Goal: Check status: Check status

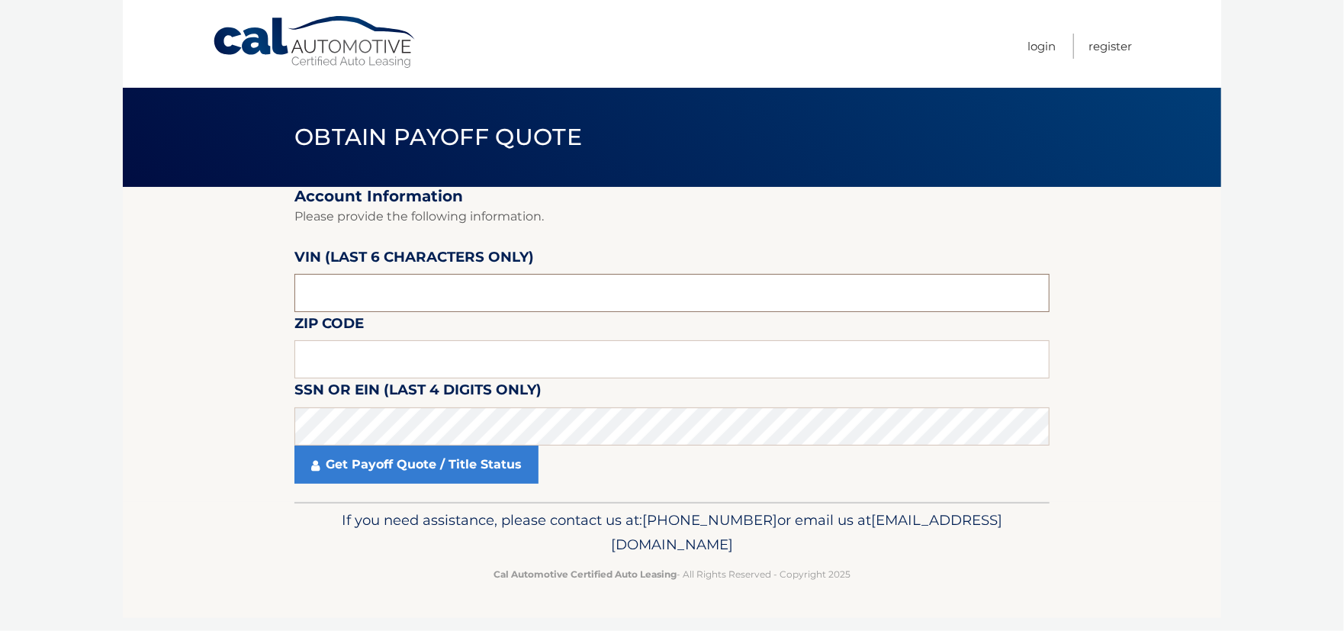
click at [454, 291] on input "text" at bounding box center [671, 293] width 755 height 38
paste input "133435"
type input "133435"
click at [434, 367] on input "text" at bounding box center [671, 359] width 755 height 38
click at [1165, 358] on section "Account Information Please provide the following information. [PERSON_NAME] (la…" at bounding box center [672, 344] width 1098 height 315
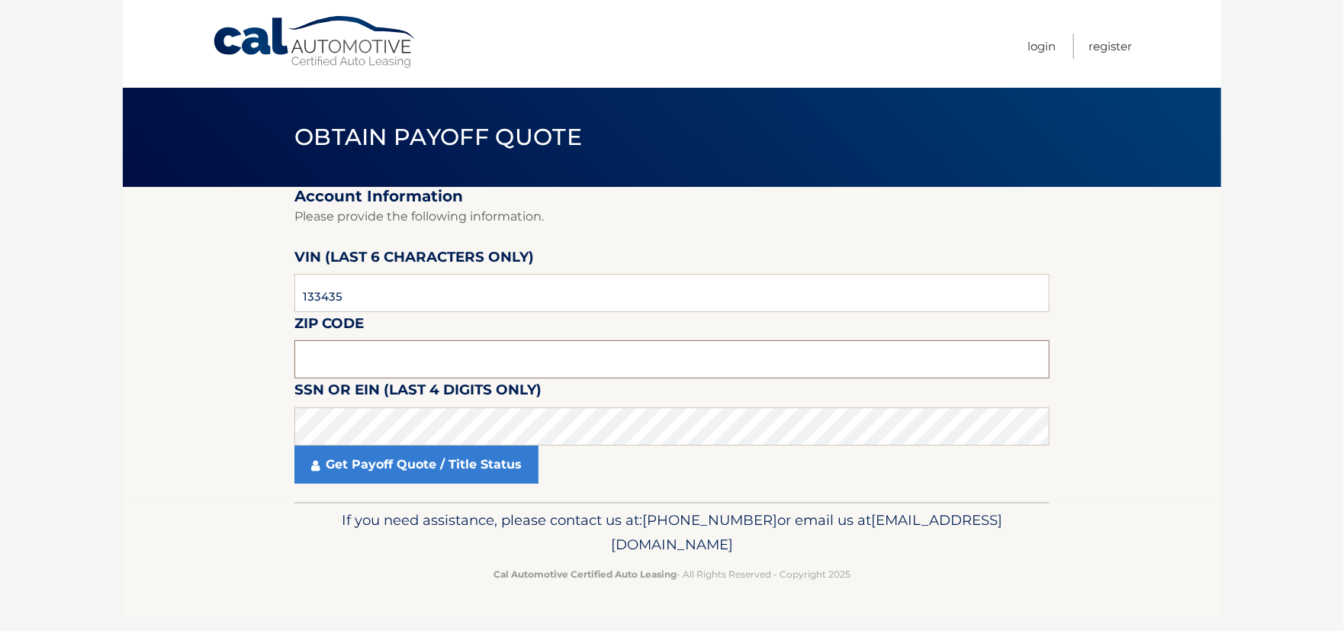
click at [417, 355] on input "text" at bounding box center [671, 359] width 755 height 38
drag, startPoint x: 340, startPoint y: 301, endPoint x: 278, endPoint y: 296, distance: 62.8
click at [278, 296] on section "Account Information Please provide the following information. [PERSON_NAME] (la…" at bounding box center [672, 344] width 1098 height 315
click at [394, 368] on input "text" at bounding box center [671, 359] width 755 height 38
type input "11557"
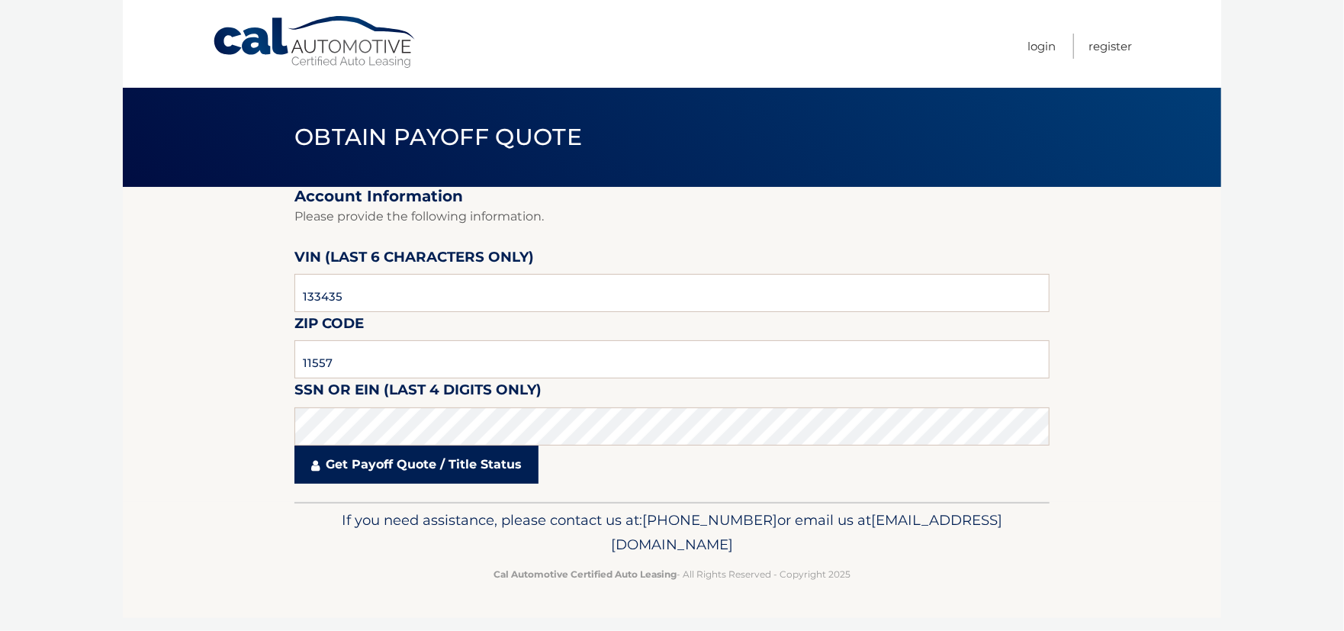
click at [470, 450] on link "Get Payoff Quote / Title Status" at bounding box center [416, 464] width 244 height 38
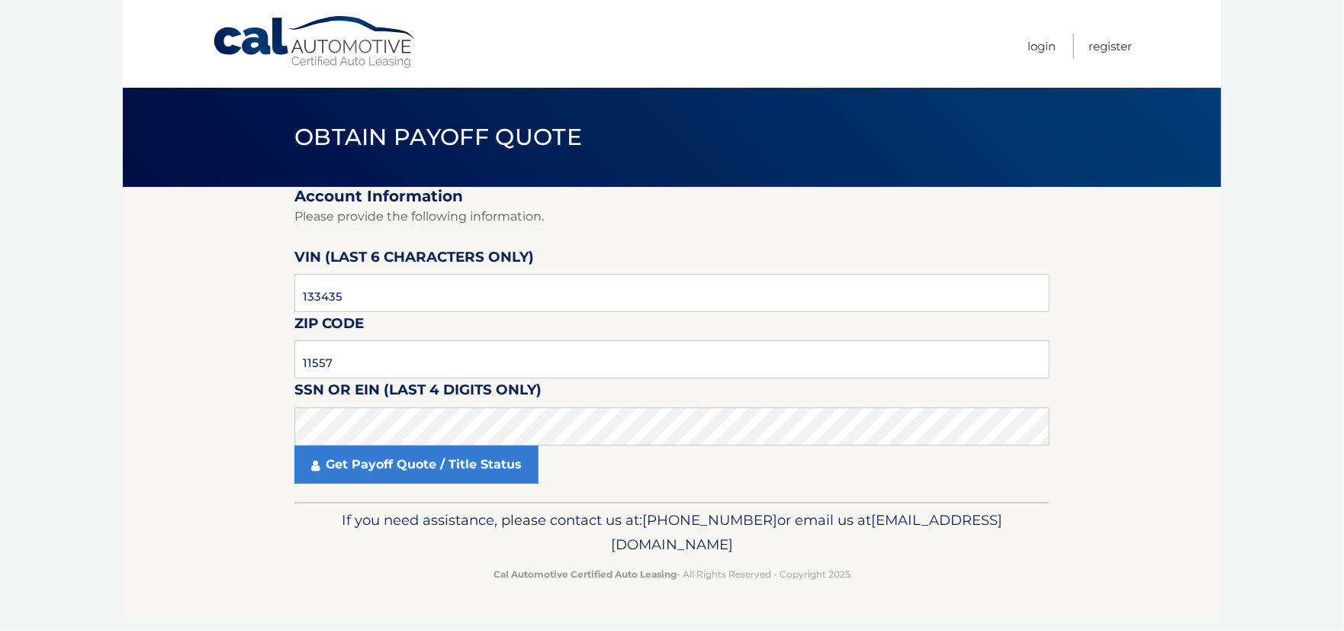
click at [0, 0] on div "× Choose an Option This is what you see on secong view" at bounding box center [0, 0] width 0 height 0
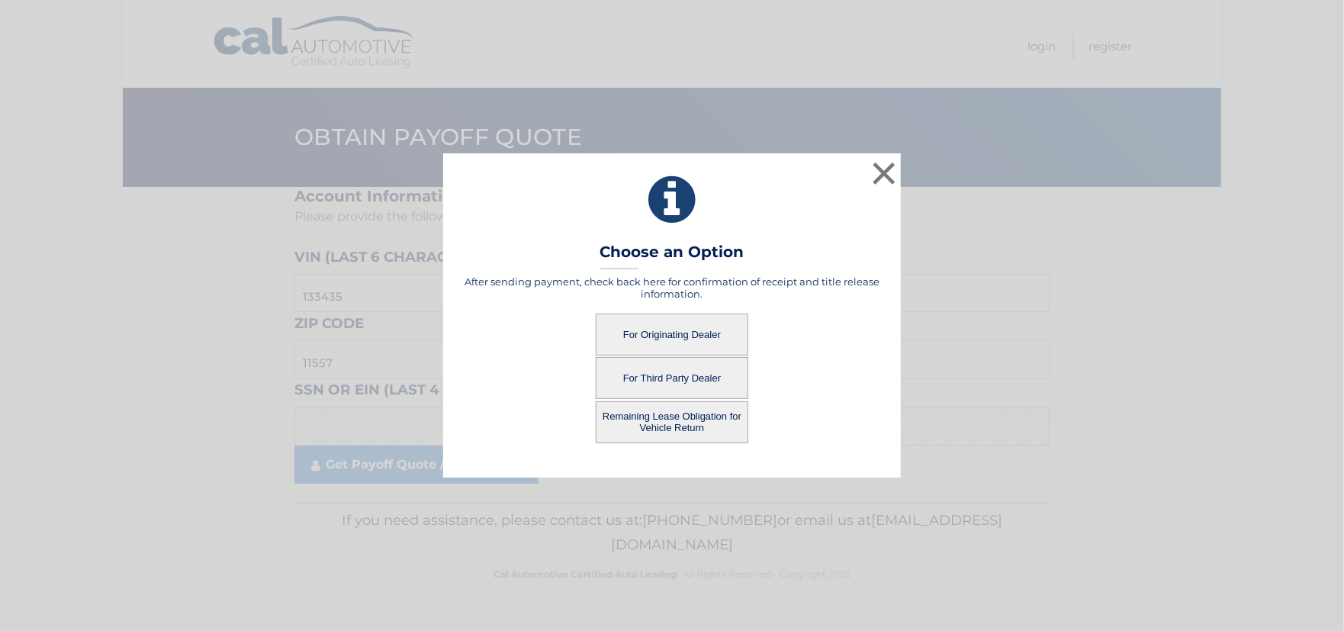
click at [654, 344] on button "For Originating Dealer" at bounding box center [672, 334] width 153 height 42
click at [670, 331] on button "For Originating Dealer" at bounding box center [672, 334] width 153 height 42
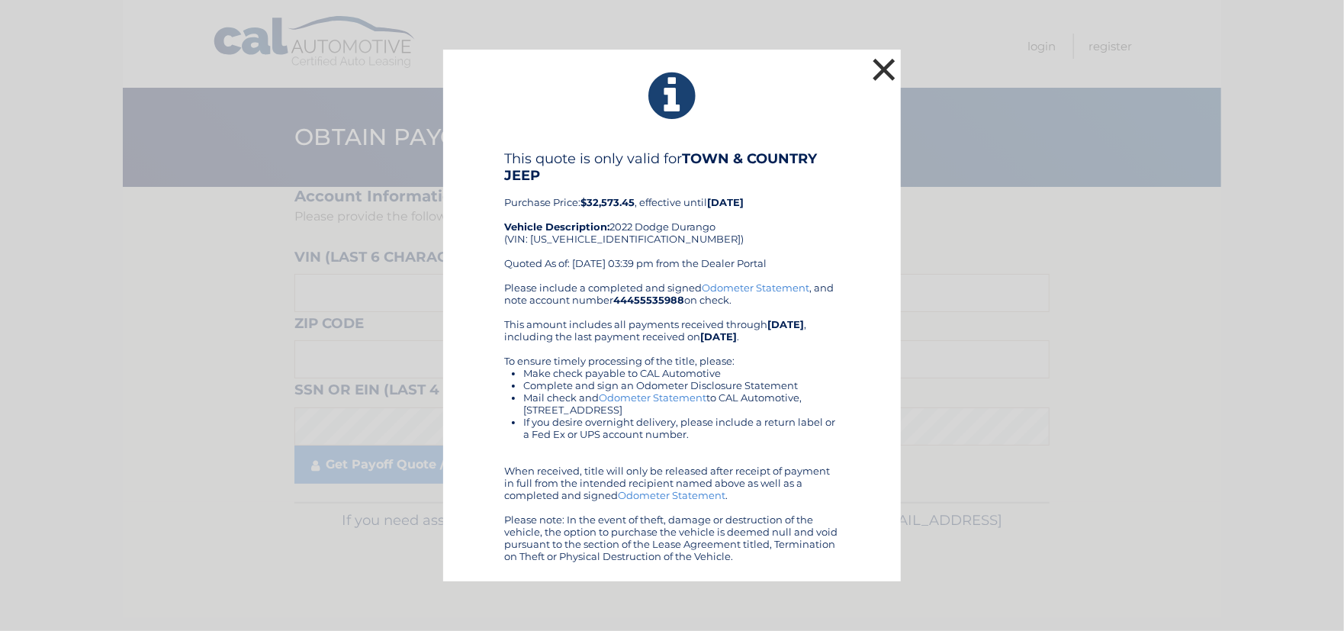
click at [884, 69] on button "×" at bounding box center [884, 69] width 31 height 31
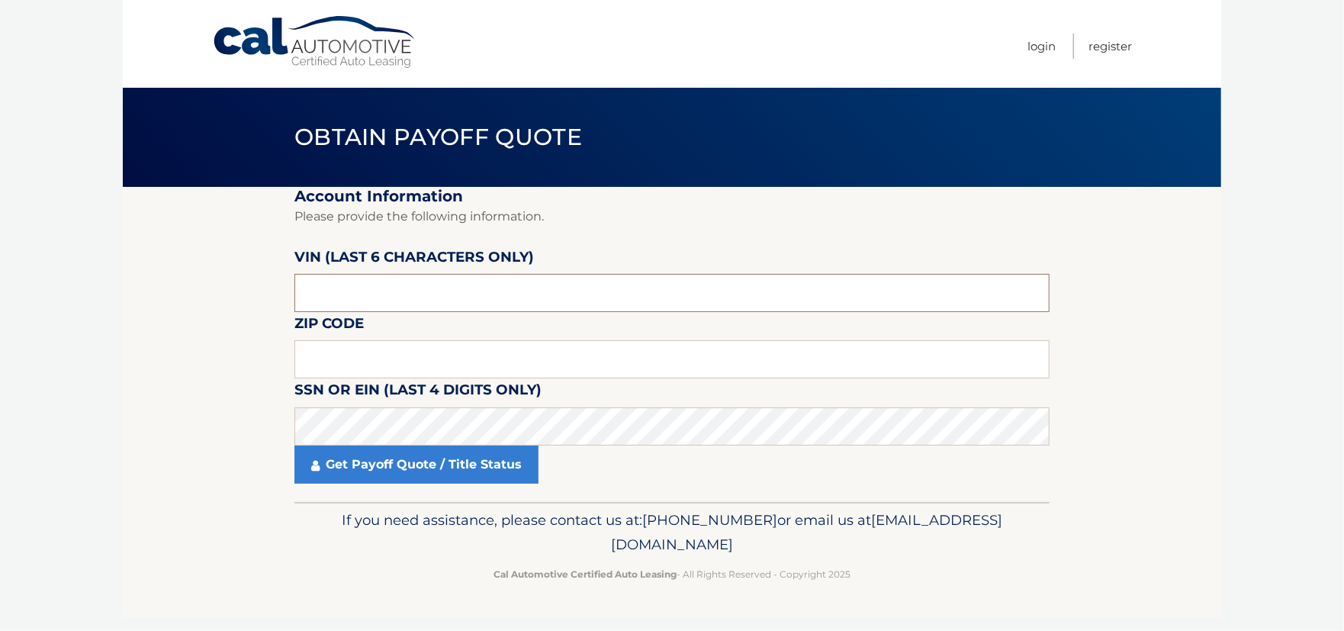
click at [393, 288] on input "text" at bounding box center [671, 293] width 755 height 38
paste input "133435"
type input "133435"
click at [371, 365] on input "text" at bounding box center [671, 359] width 755 height 38
type input "11557"
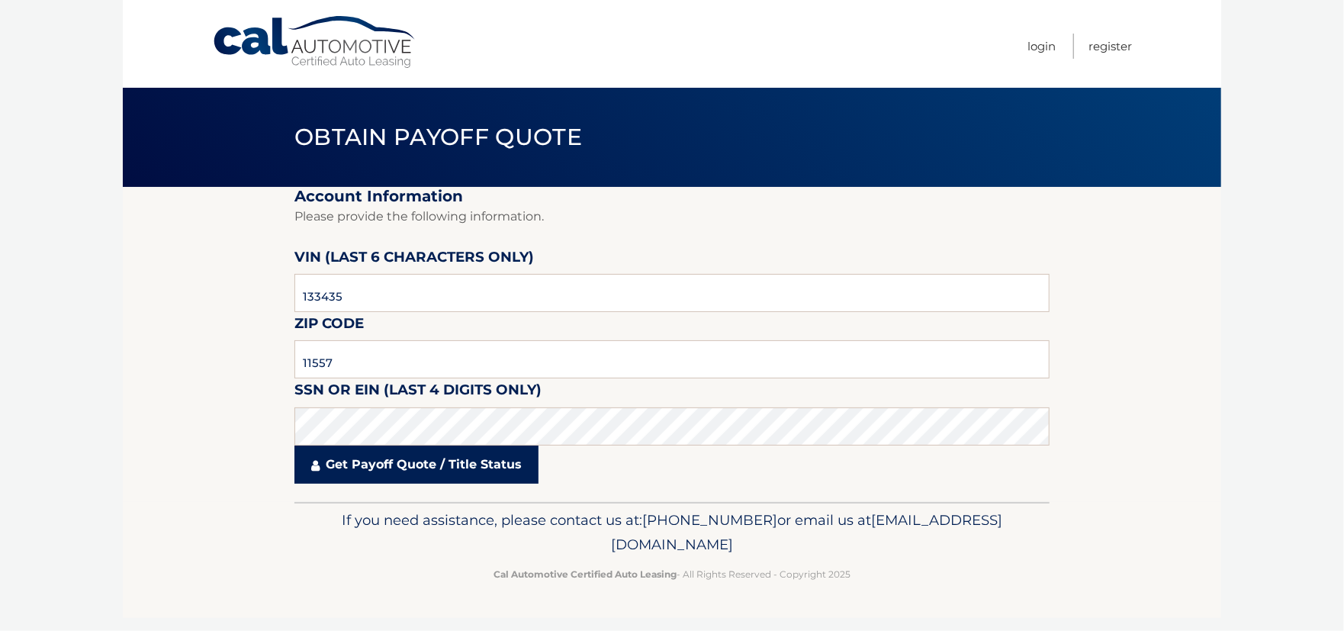
click at [455, 470] on link "Get Payoff Quote / Title Status" at bounding box center [416, 464] width 244 height 38
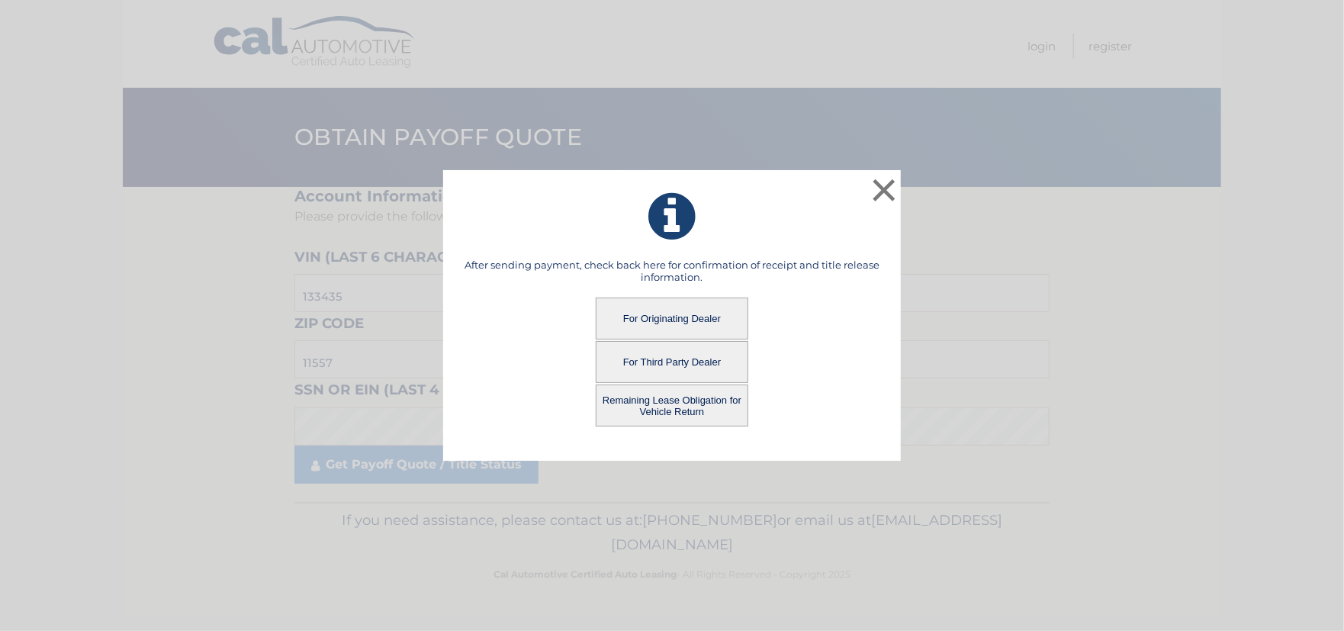
click at [696, 365] on button "For Third Party Dealer" at bounding box center [672, 362] width 153 height 42
click at [694, 358] on button "For Third Party Dealer" at bounding box center [672, 362] width 153 height 42
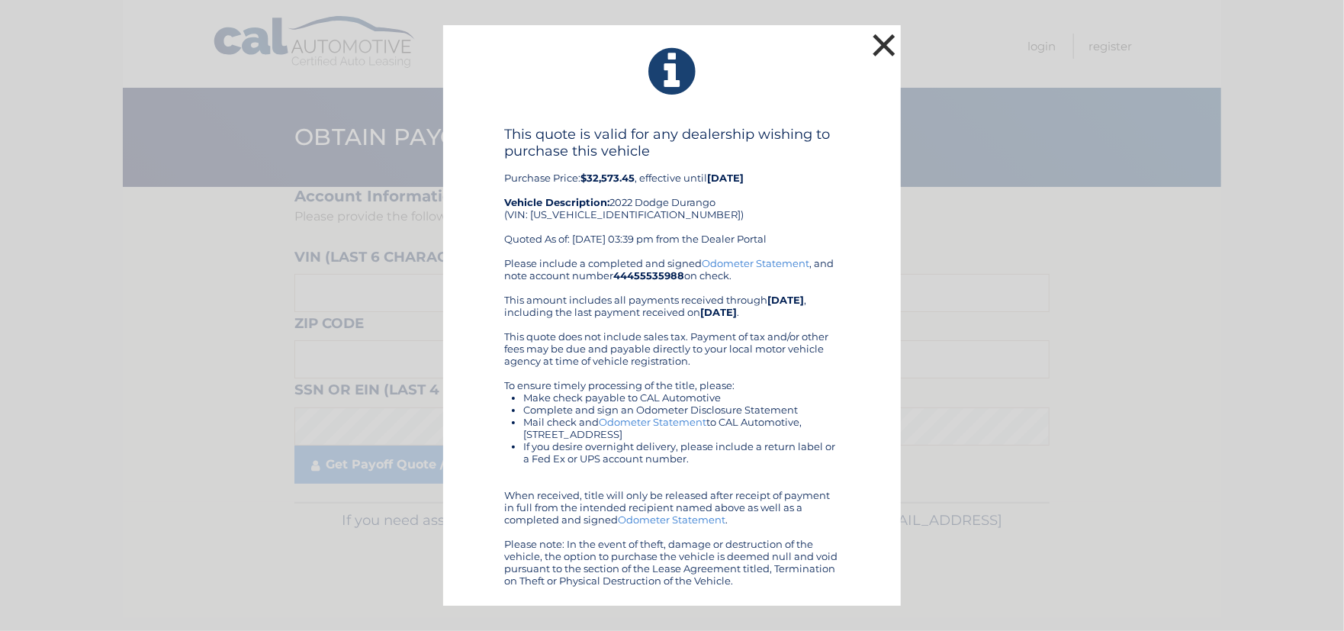
click at [890, 40] on button "×" at bounding box center [884, 45] width 31 height 31
